Goal: Understand process/instructions

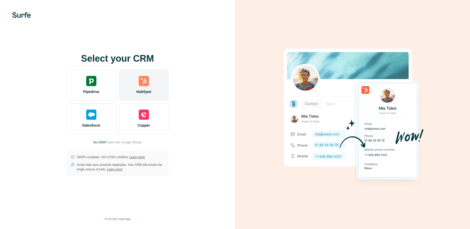
click at [141, 88] on div "HubSpot" at bounding box center [143, 85] width 49 height 31
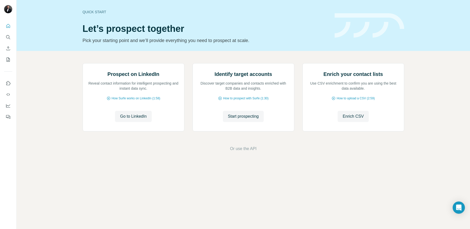
click at [39, 113] on div "Prospect on LinkedIn Reveal contact information for intelligent prospecting and…" at bounding box center [243, 107] width 453 height 113
click at [133, 101] on span "How Surfe works on LinkedIn (1:58)" at bounding box center [136, 98] width 49 height 5
